Goal: Transaction & Acquisition: Purchase product/service

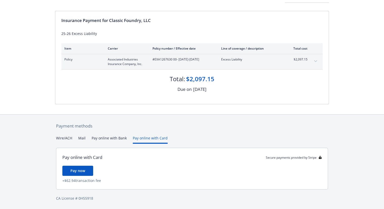
scroll to position [41, 0]
click at [142, 128] on div "Payment methods Wire/ACH Mail Pay online with Bank Pay online with Card Pay onl…" at bounding box center [192, 162] width 274 height 94
click at [74, 170] on span "Pay now" at bounding box center [77, 170] width 15 height 5
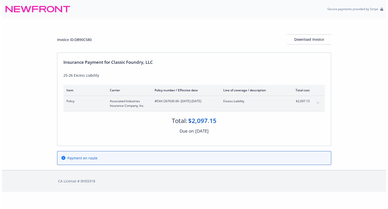
scroll to position [0, 0]
